Goal: Check status: Check status

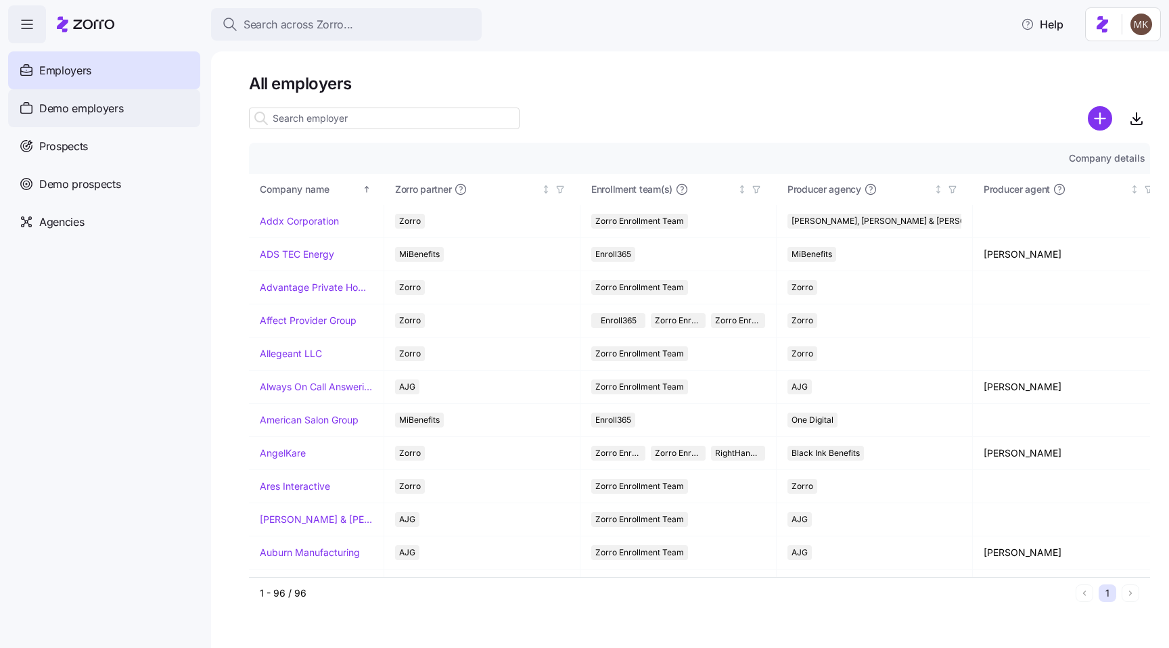
click at [164, 118] on div "Demo employers" at bounding box center [104, 108] width 192 height 38
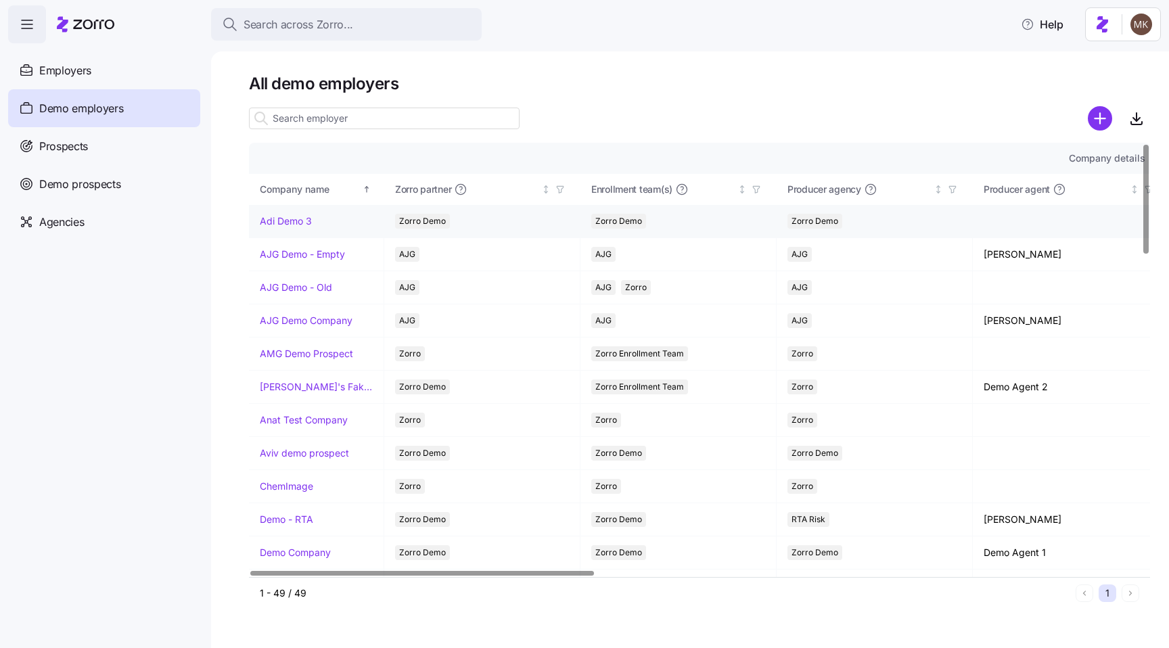
click at [286, 224] on link "Adi Demo 3" at bounding box center [286, 221] width 52 height 14
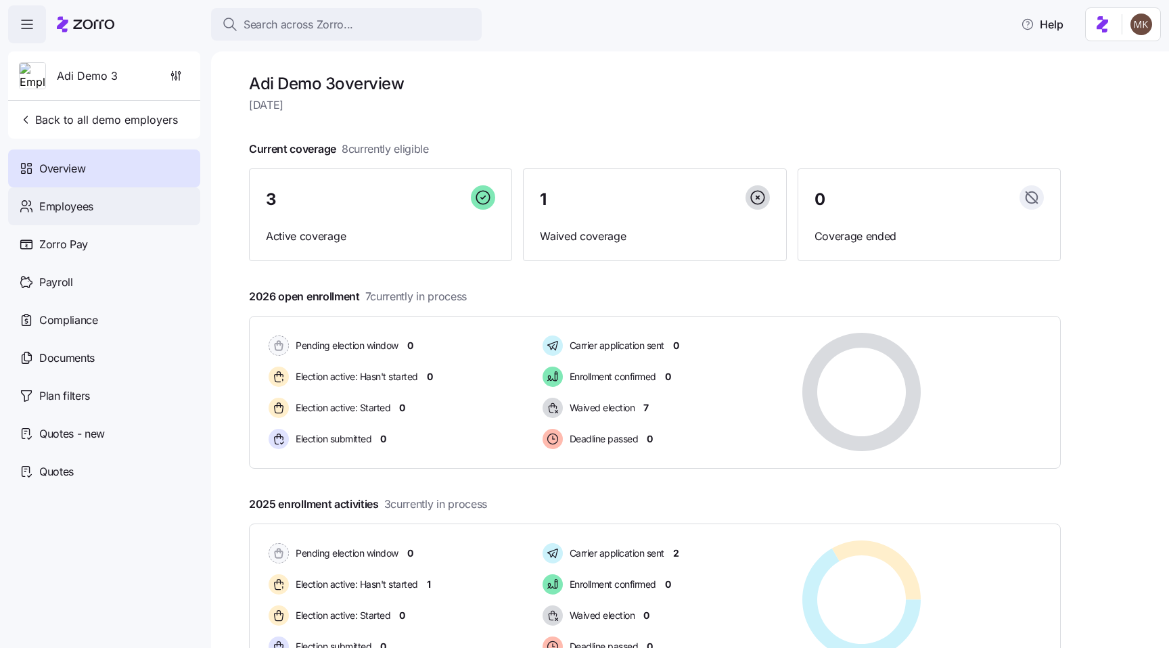
click at [166, 190] on div "Employees" at bounding box center [104, 206] width 192 height 38
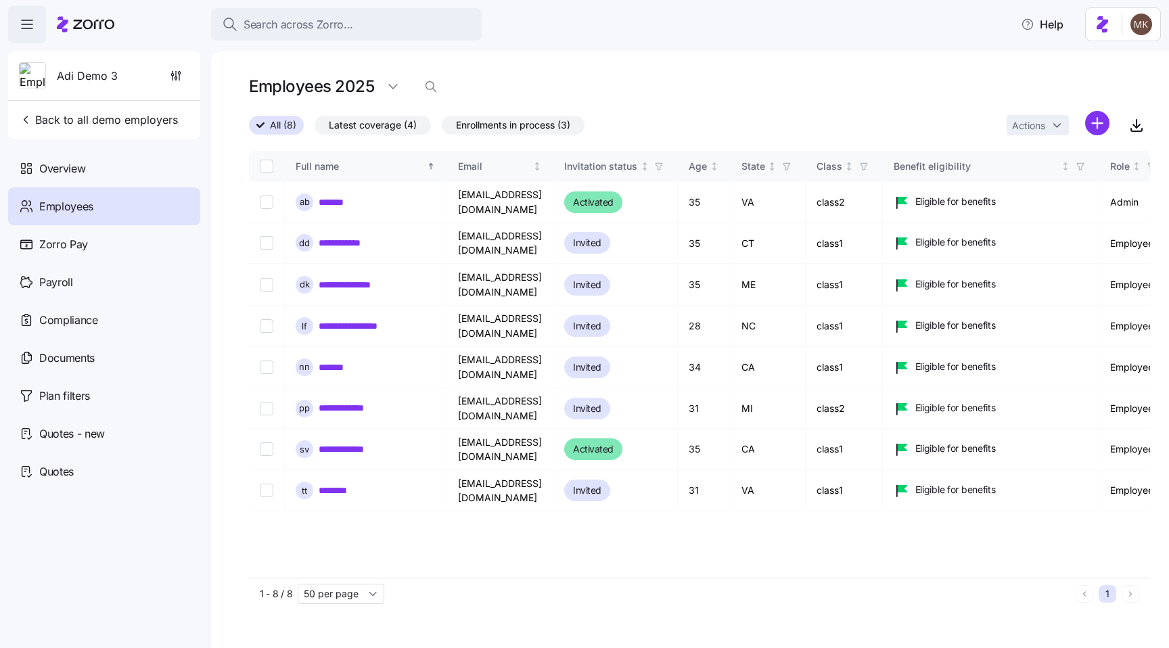
click at [64, 26] on icon at bounding box center [85, 24] width 57 height 16
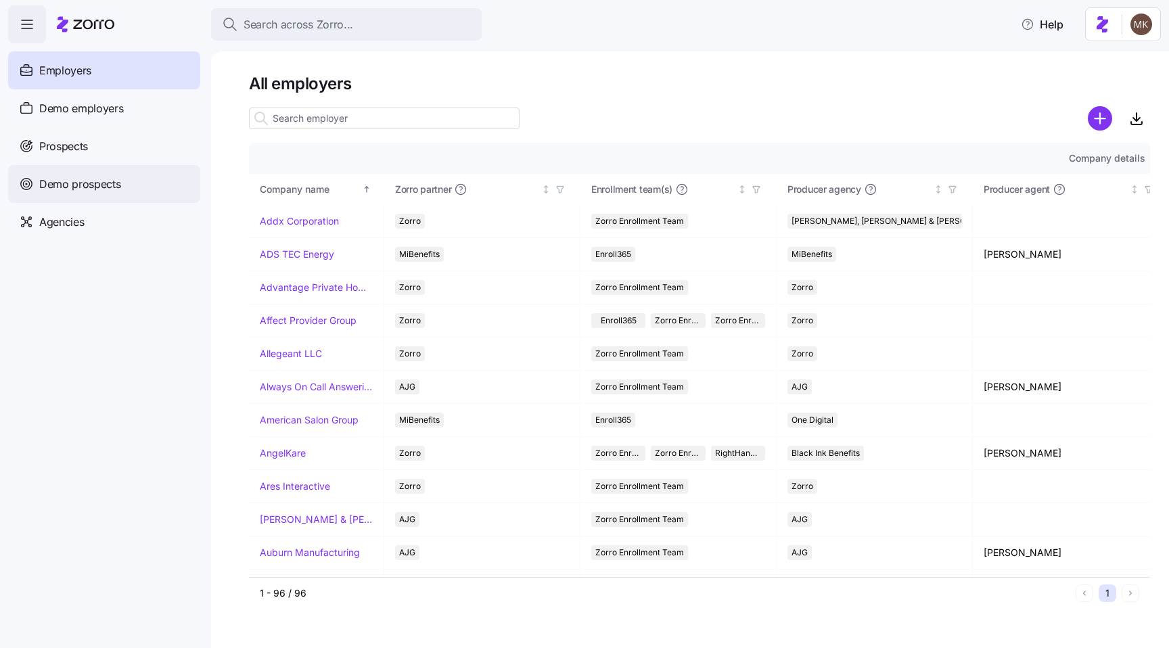
click at [80, 184] on span "Demo prospects" at bounding box center [80, 184] width 82 height 17
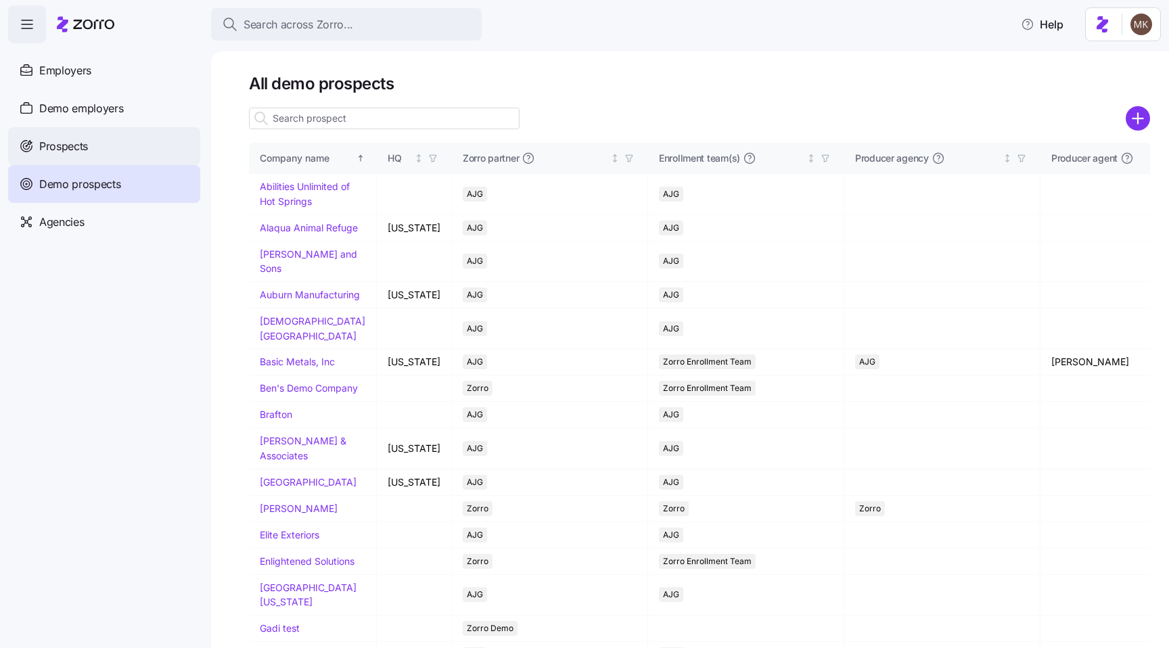
click at [113, 156] on div "Prospects" at bounding box center [104, 146] width 192 height 38
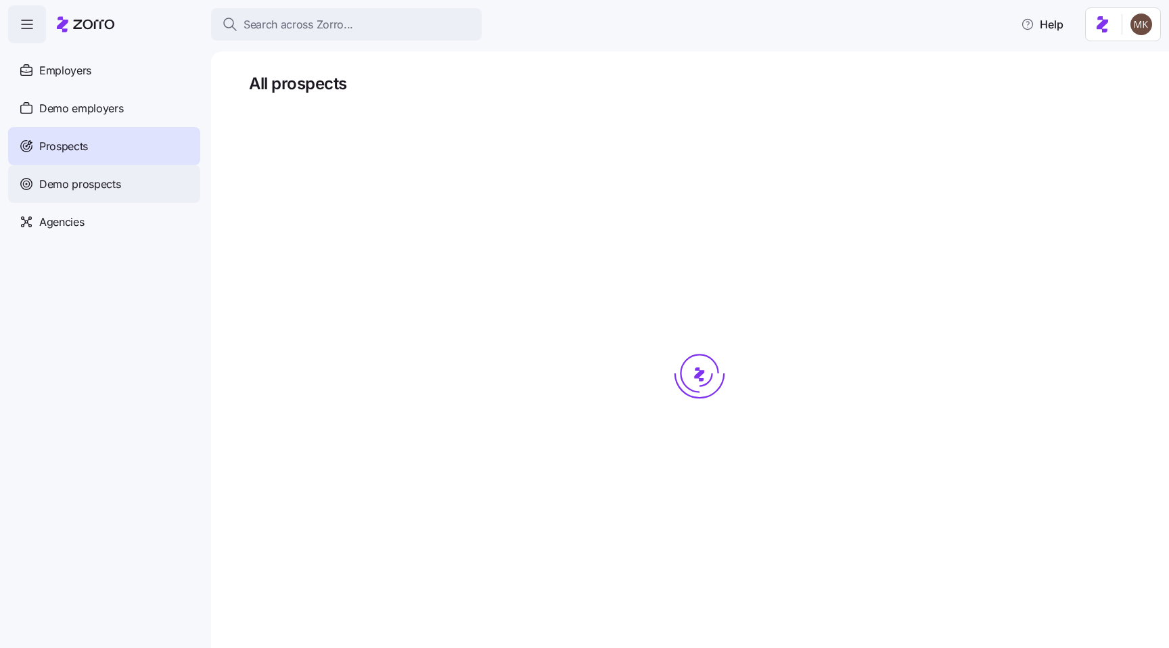
click at [163, 200] on div "Demo prospects" at bounding box center [104, 184] width 192 height 38
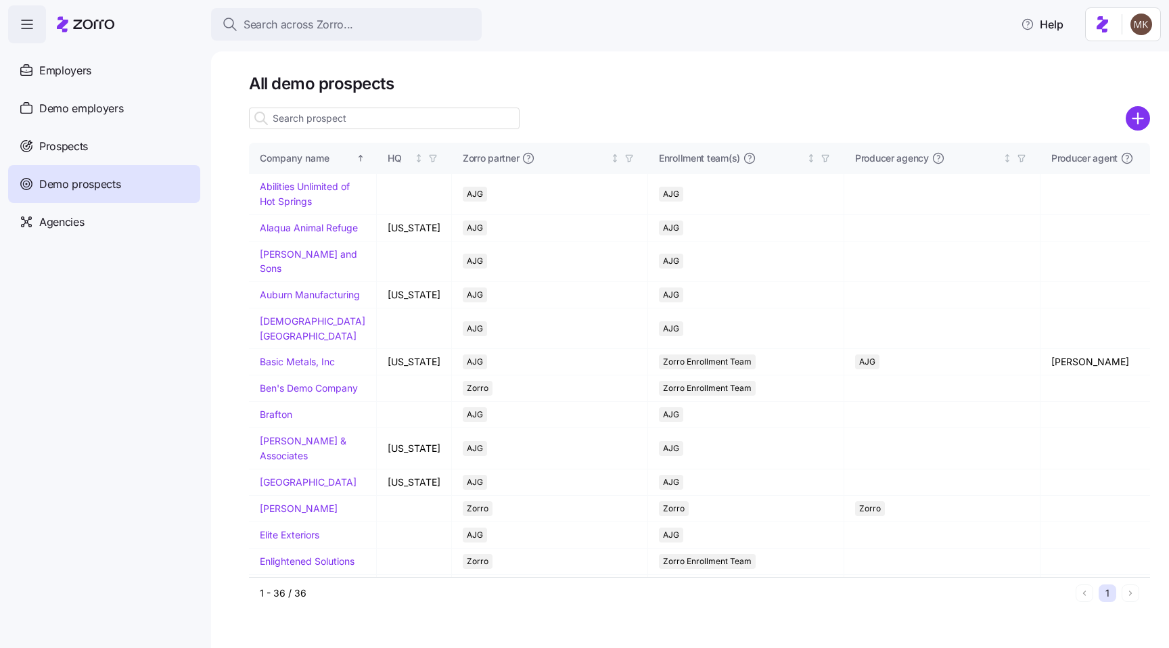
click at [102, 188] on span "Demo prospects" at bounding box center [80, 184] width 82 height 17
click at [52, 155] on div "Prospects" at bounding box center [104, 146] width 192 height 38
click at [116, 72] on div "Employers" at bounding box center [104, 70] width 192 height 38
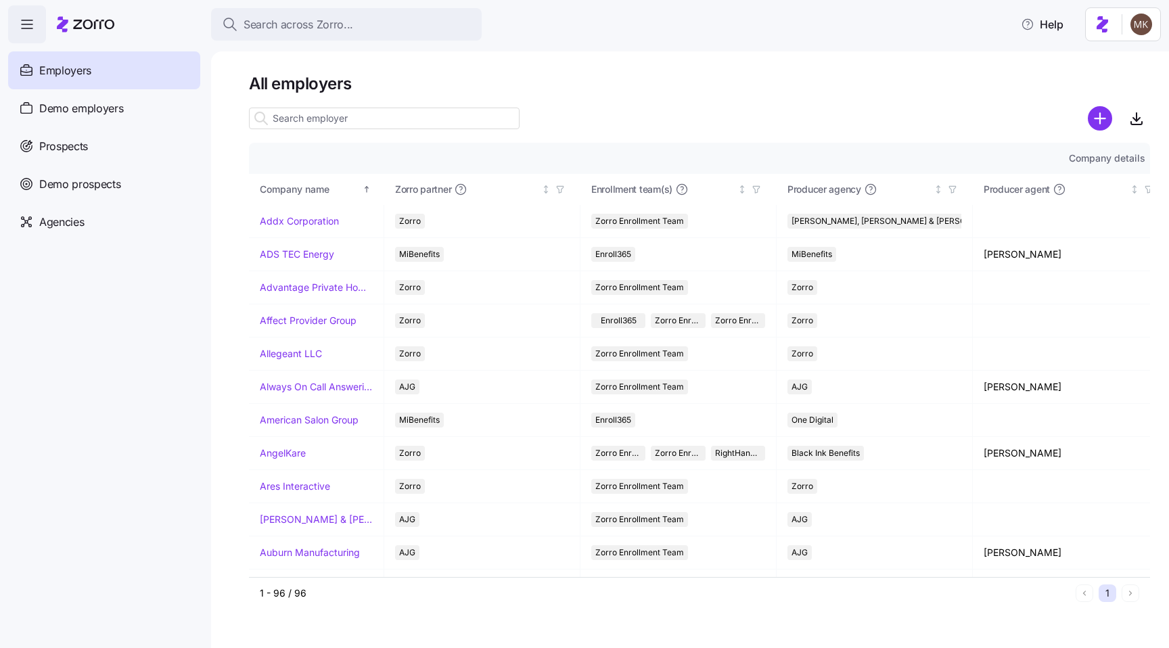
click at [89, 86] on div "Employers" at bounding box center [104, 70] width 192 height 38
click at [90, 110] on span "Demo employers" at bounding box center [81, 108] width 85 height 17
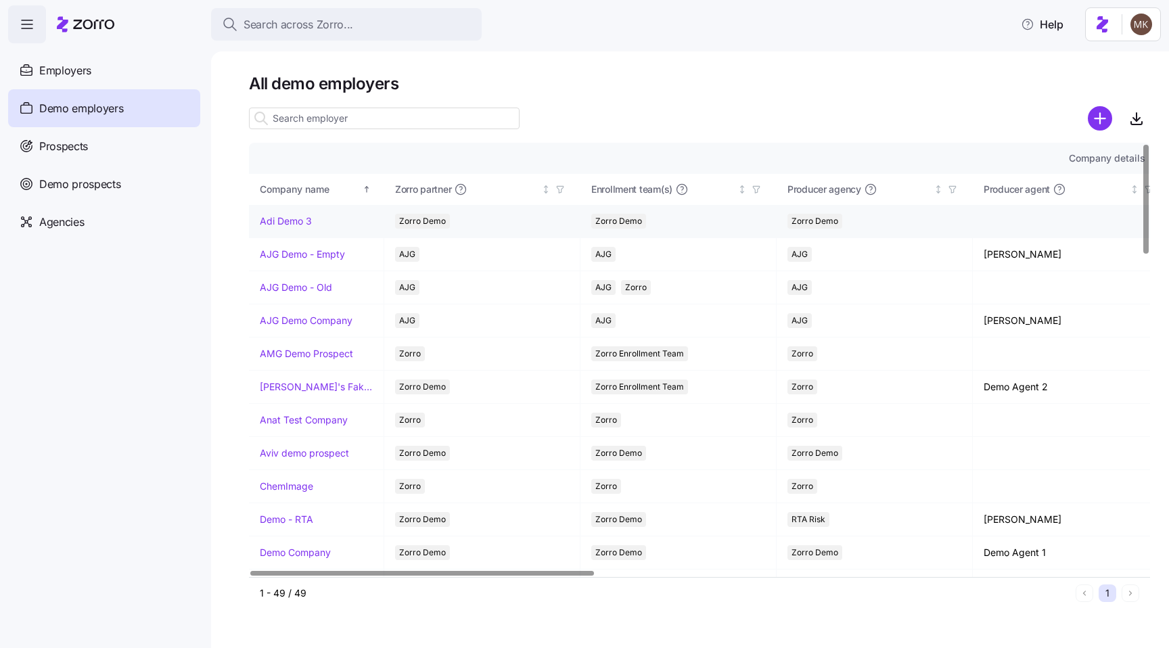
click at [297, 216] on link "Adi Demo 3" at bounding box center [286, 221] width 52 height 14
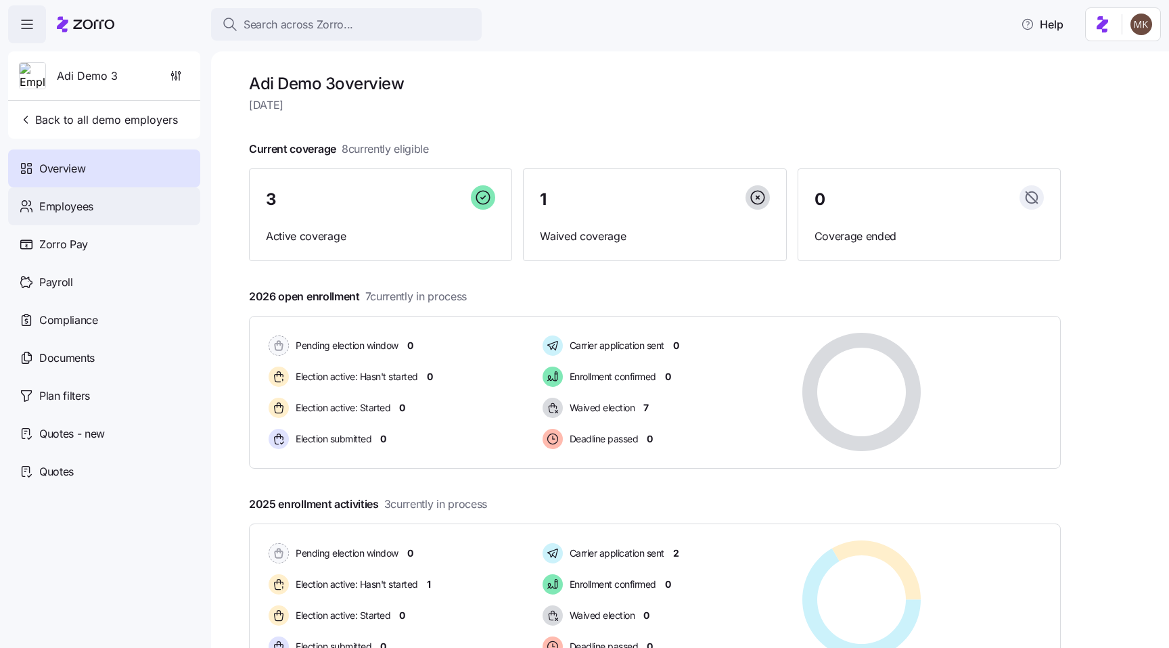
click at [56, 217] on div "Employees" at bounding box center [104, 206] width 192 height 38
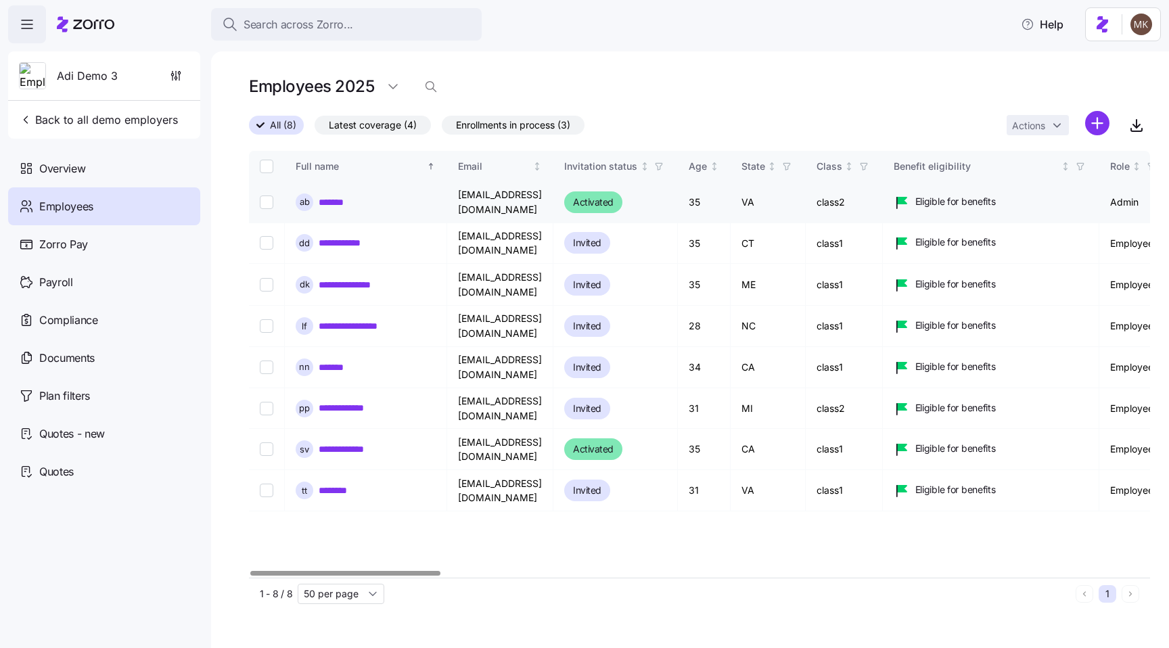
click at [349, 197] on link "*******" at bounding box center [337, 202] width 36 height 14
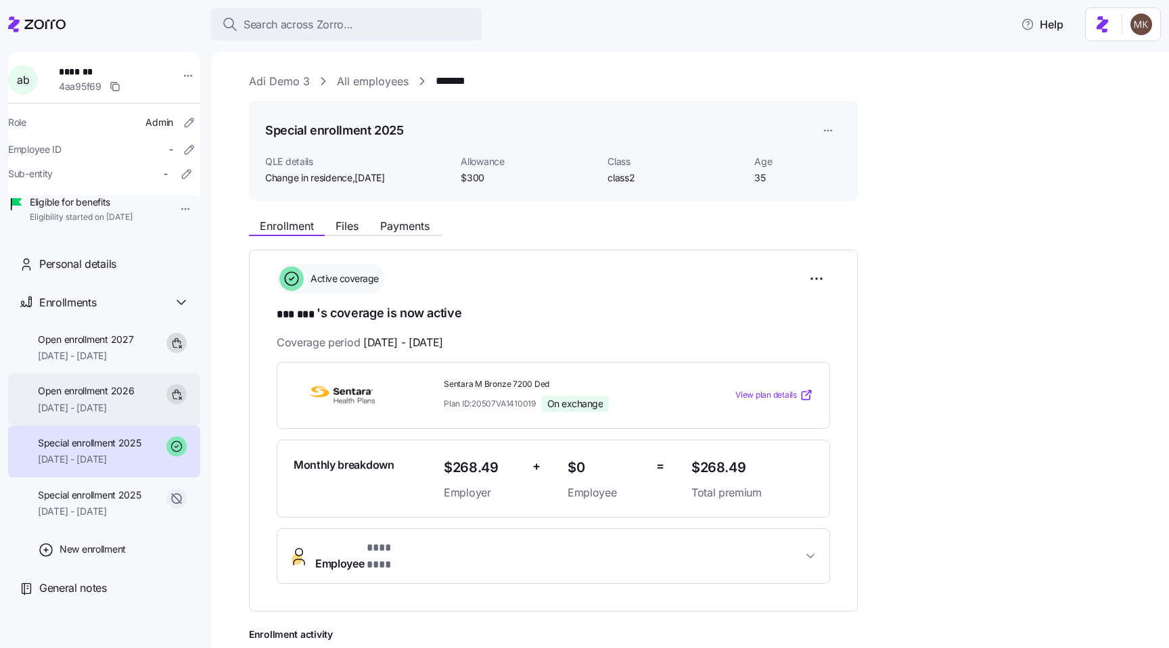
click at [38, 415] on span "[DATE] - [DATE]" at bounding box center [86, 408] width 96 height 14
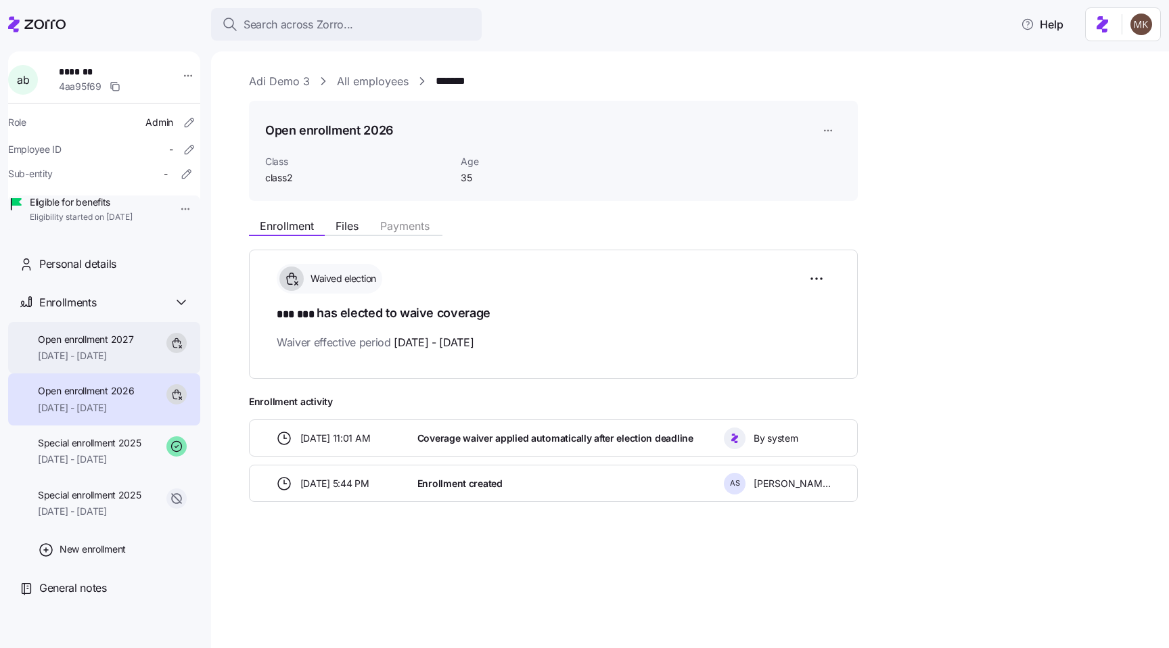
click at [87, 346] on span "Open enrollment 2027" at bounding box center [85, 340] width 95 height 14
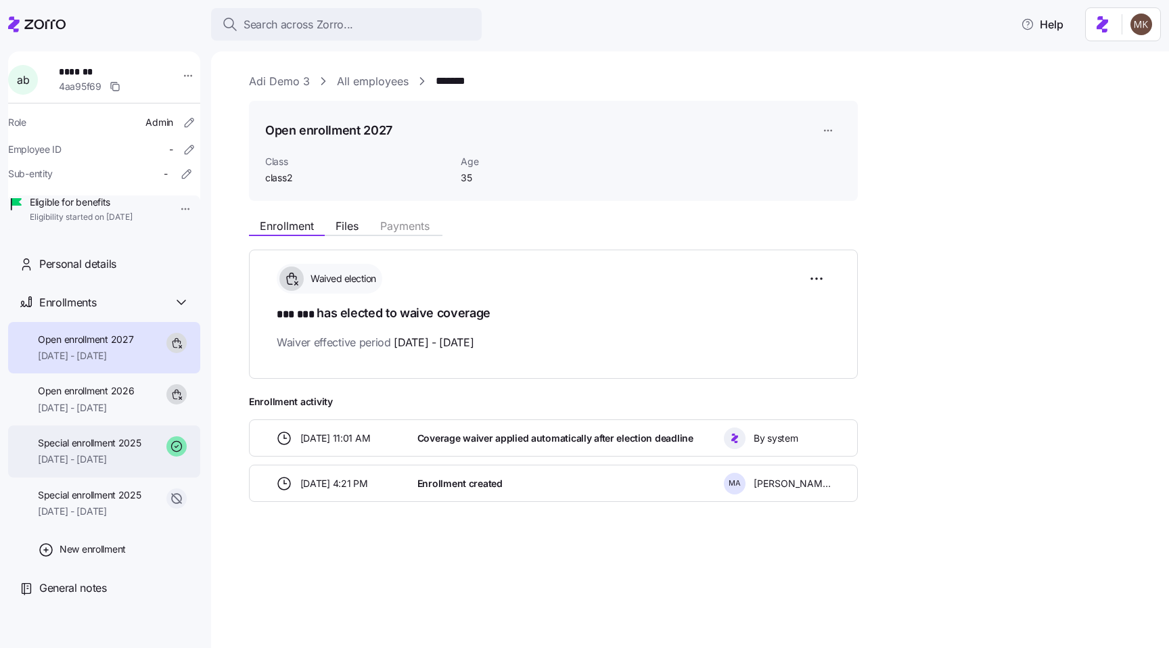
click at [152, 472] on div "Special enrollment 2025 [DATE] - [DATE]" at bounding box center [104, 451] width 192 height 52
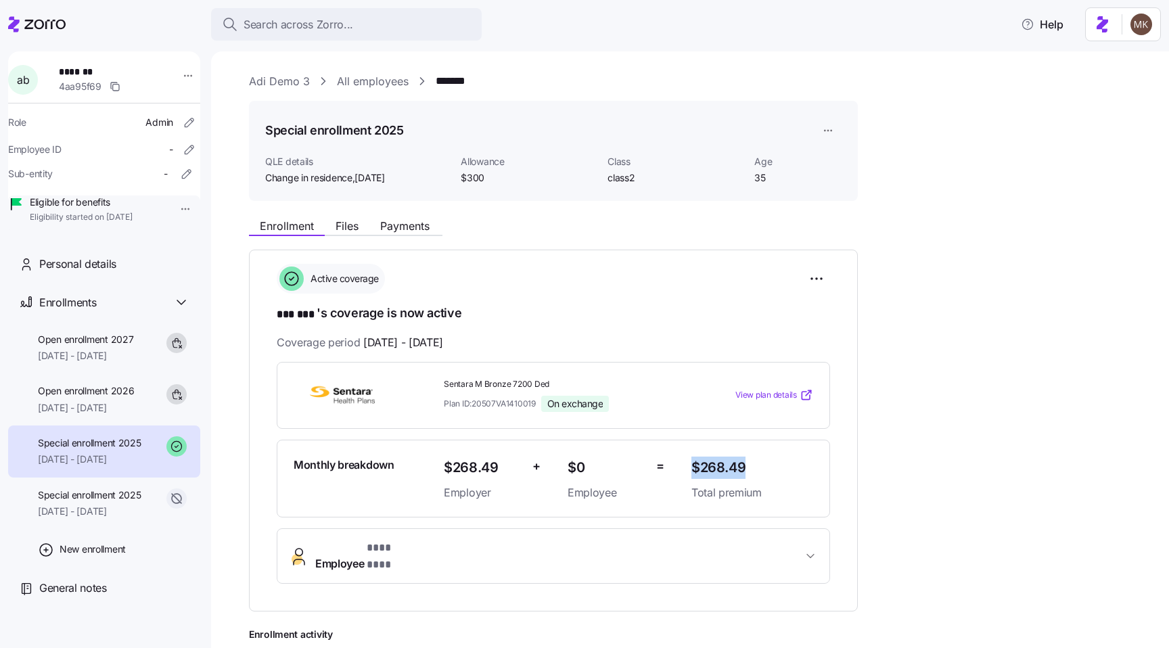
drag, startPoint x: 694, startPoint y: 456, endPoint x: 747, endPoint y: 466, distance: 54.4
click at [747, 466] on span "$268.49" at bounding box center [752, 467] width 122 height 22
